Goal: Information Seeking & Learning: Find specific fact

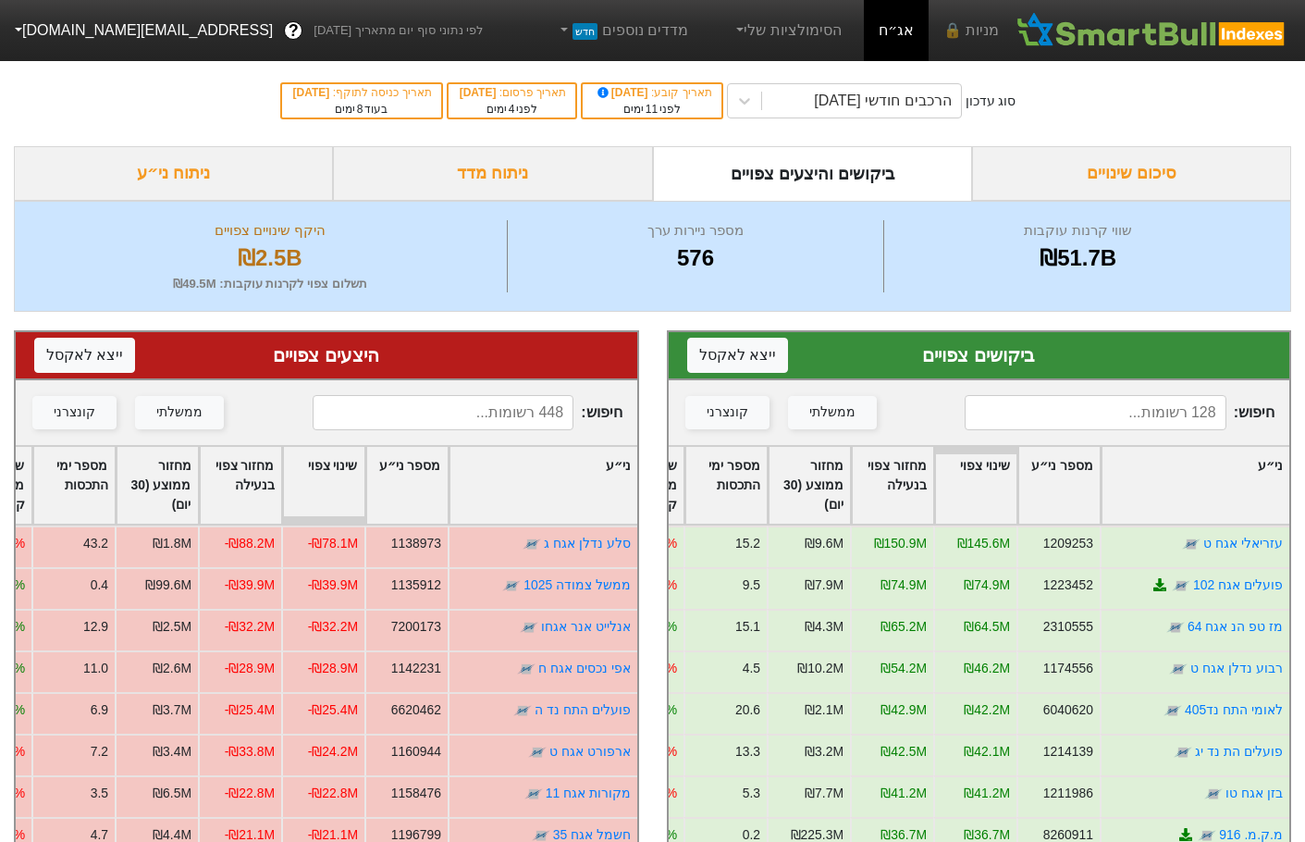
click at [1140, 402] on input at bounding box center [1095, 412] width 261 height 35
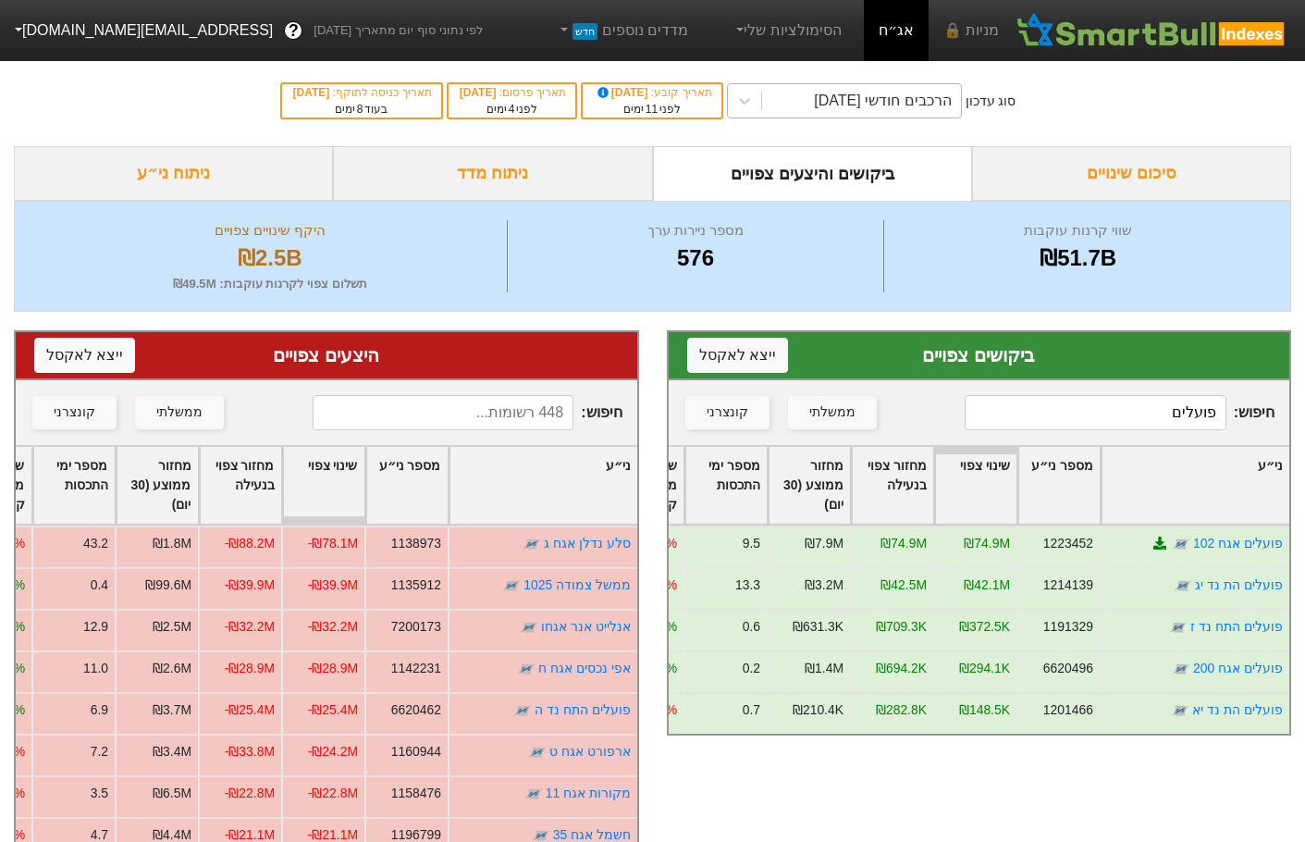
click at [789, 93] on div "הרכבים חודשי [DATE]" at bounding box center [861, 100] width 199 height 33
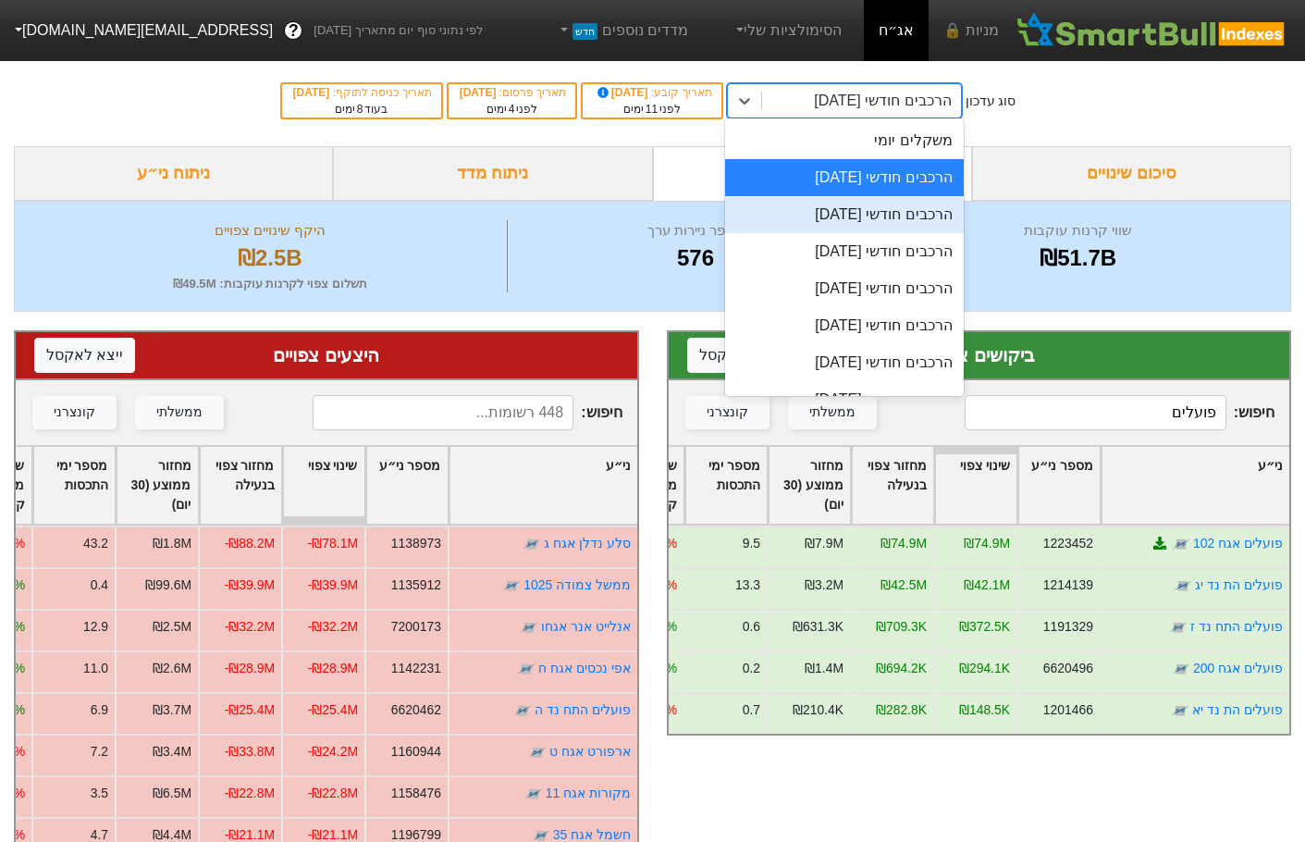
click at [861, 219] on div "הרכבים חודשי [DATE]" at bounding box center [844, 214] width 239 height 37
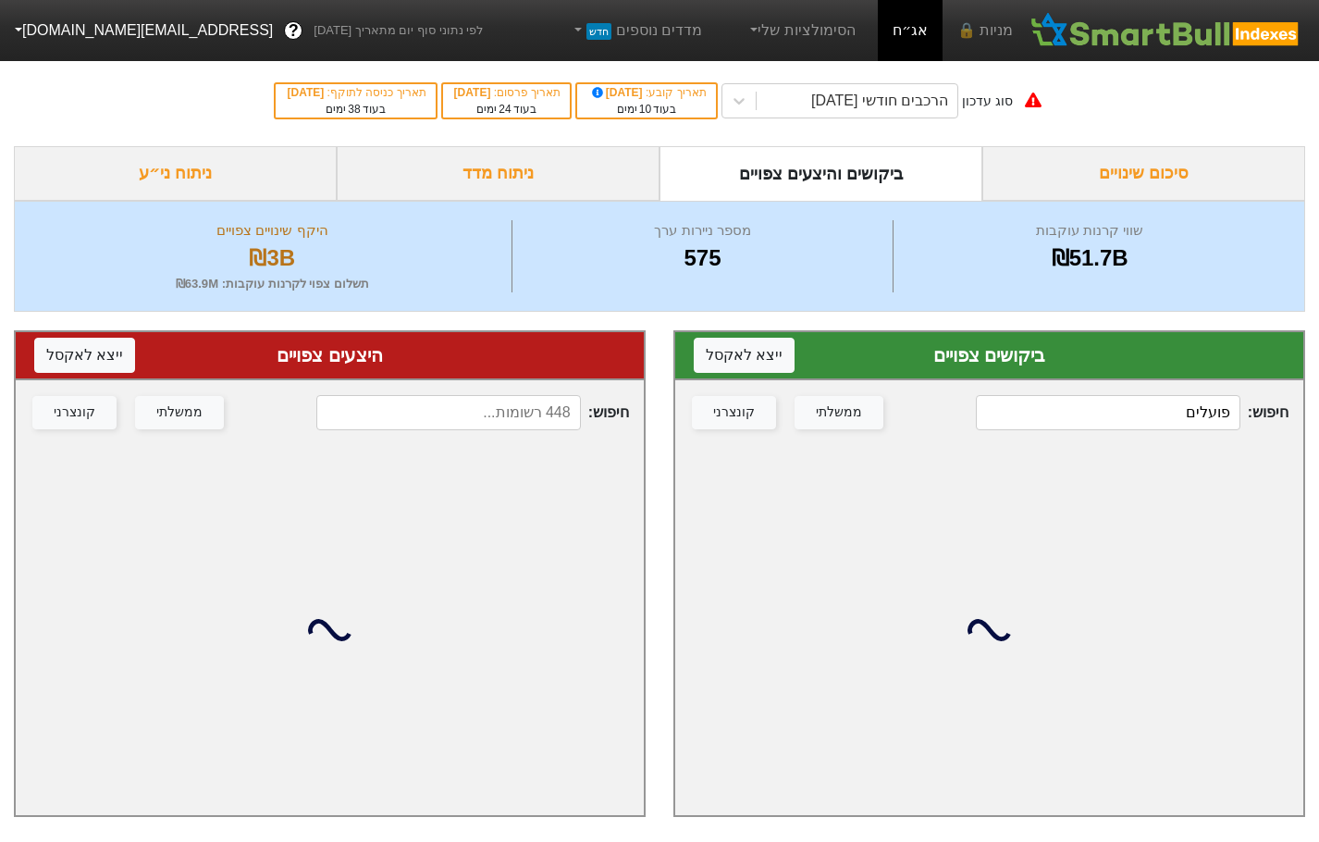
click at [1154, 414] on input "פועלים" at bounding box center [1108, 412] width 264 height 35
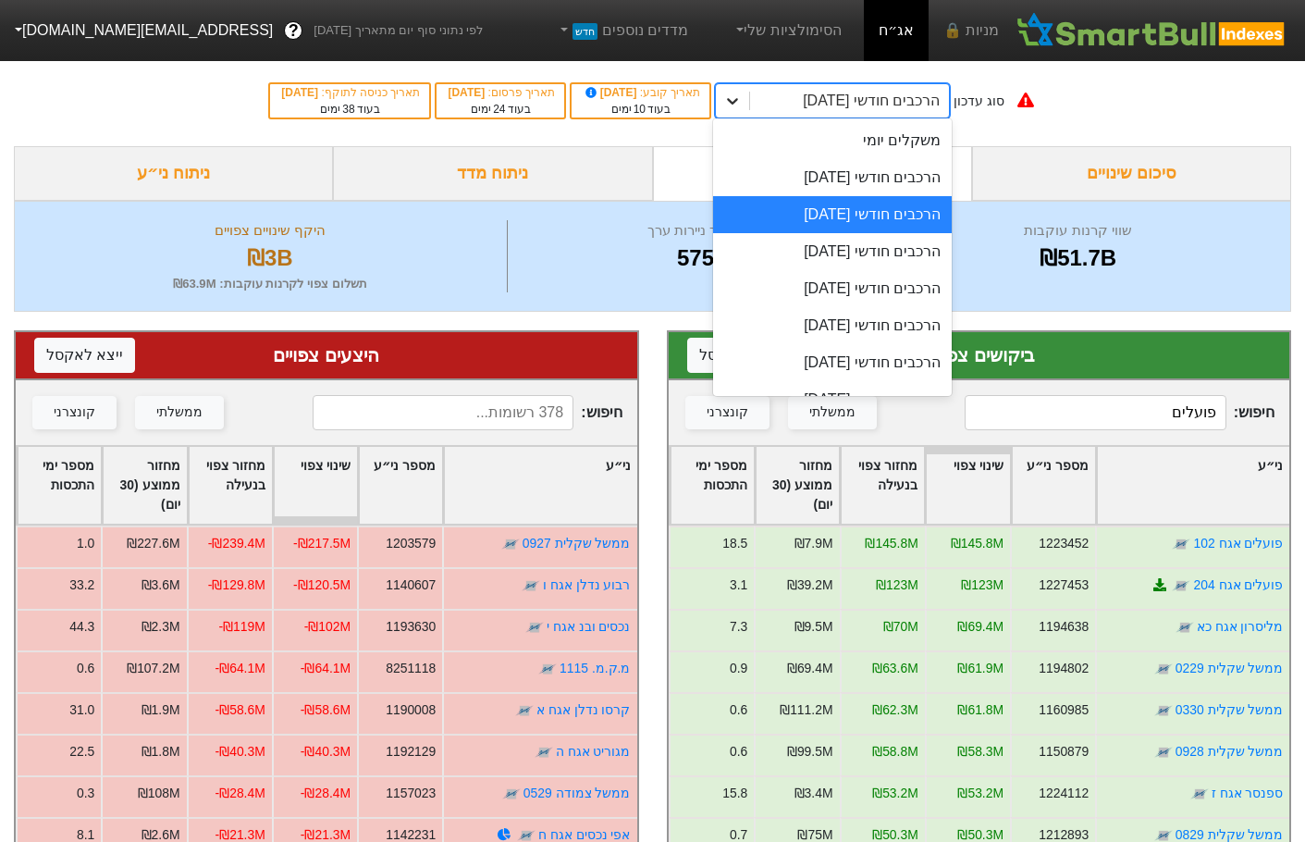
click at [742, 106] on icon at bounding box center [733, 101] width 19 height 19
click at [868, 180] on div "הרכבים חודשי [DATE]" at bounding box center [832, 177] width 239 height 37
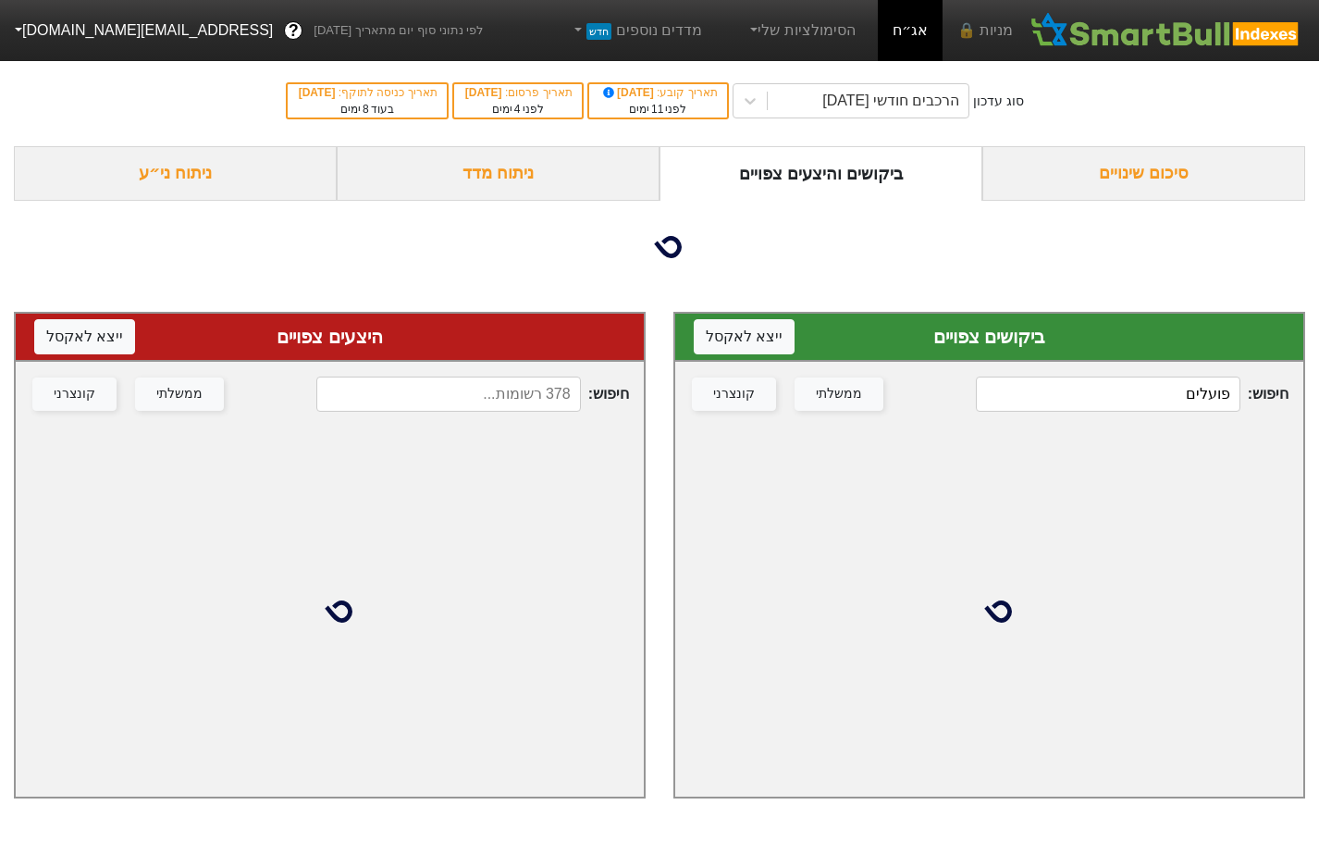
click at [1094, 403] on input "פועלים" at bounding box center [1108, 394] width 264 height 35
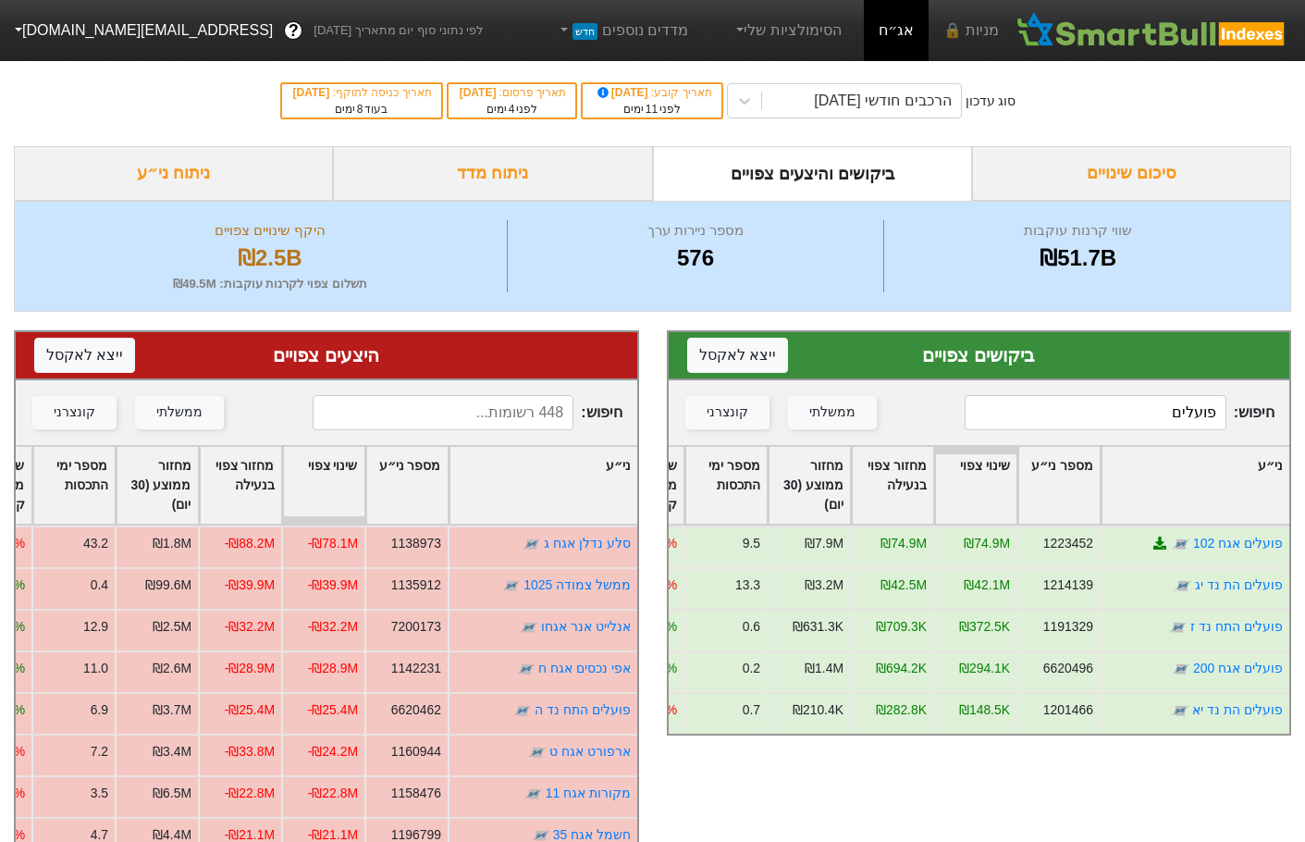
click at [1155, 409] on input "פועלים" at bounding box center [1095, 412] width 261 height 35
click at [1151, 409] on input "פועלים" at bounding box center [1095, 412] width 261 height 35
type input "פ"
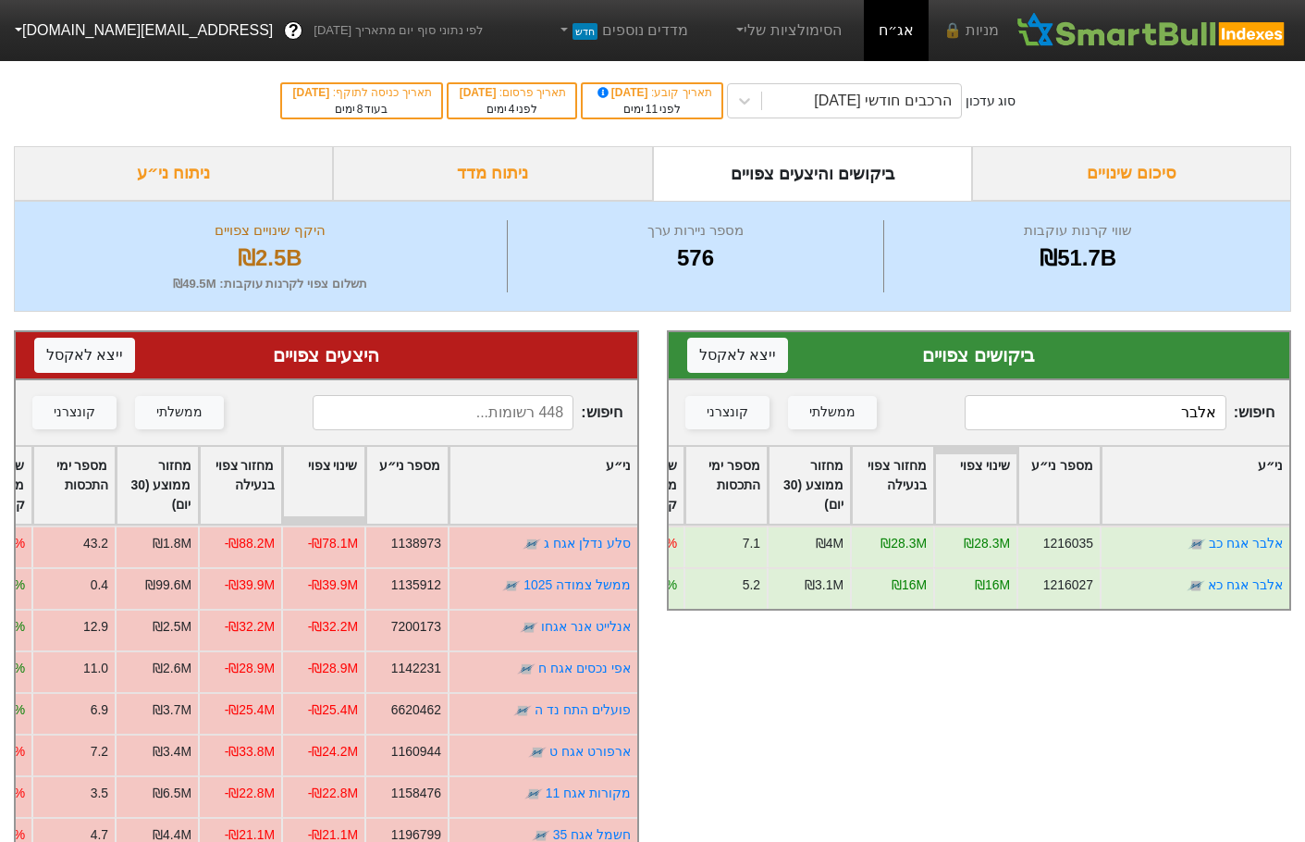
type input "אלבר"
click at [1130, 31] on img at bounding box center [1152, 30] width 277 height 37
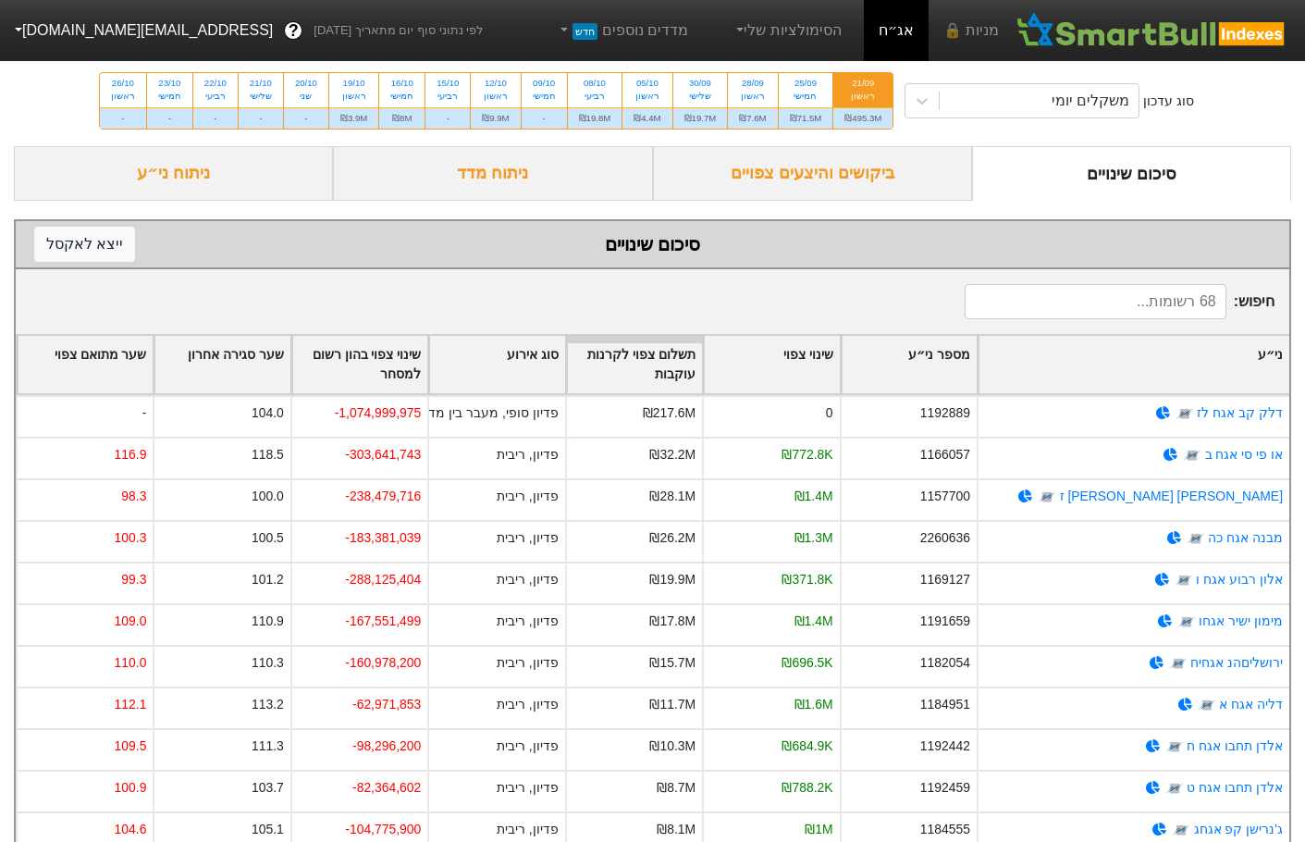
click at [829, 175] on div "ביקושים והיצעים צפויים" at bounding box center [812, 173] width 319 height 55
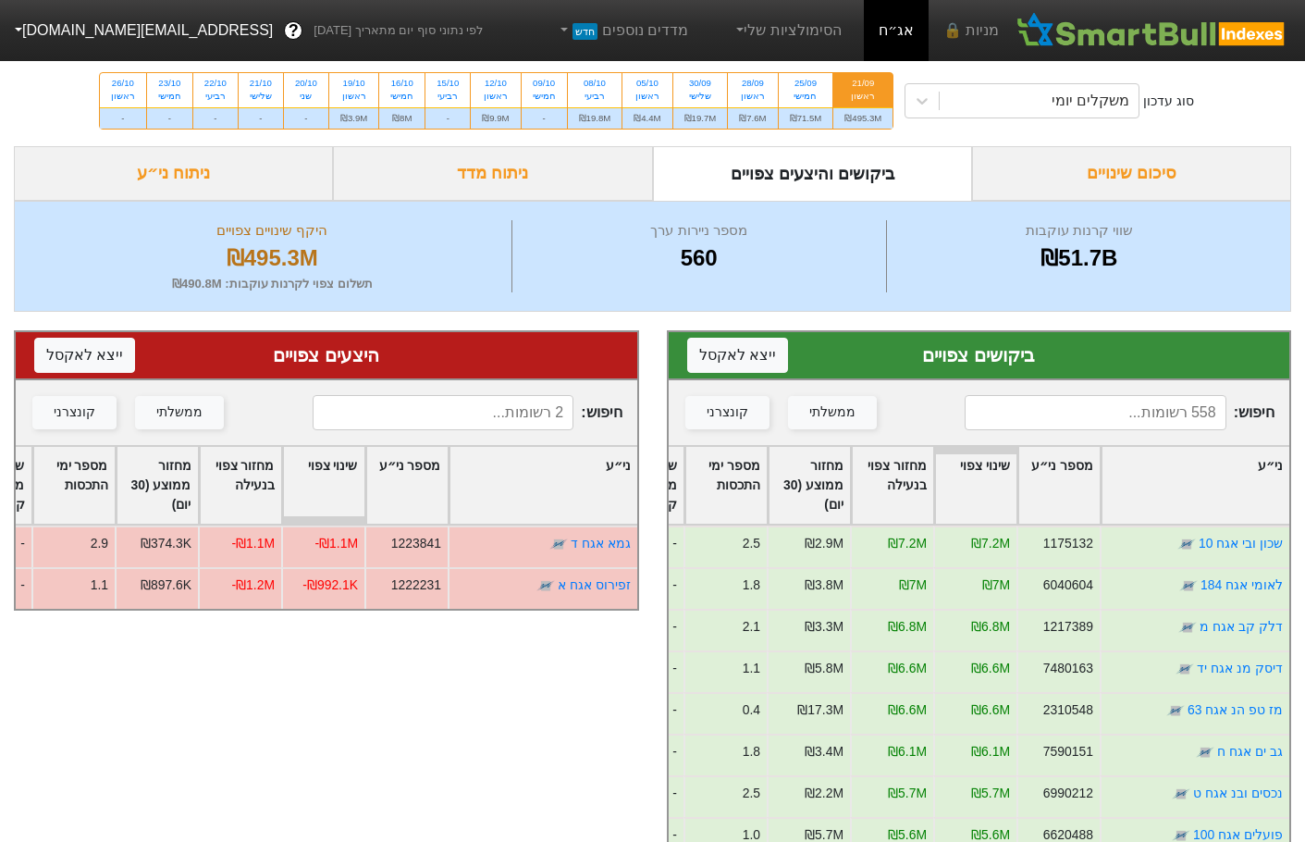
click at [1117, 418] on input at bounding box center [1095, 412] width 261 height 35
click at [931, 76] on div "סוג עדכון משקלים יומי 21/09 ראשון ₪495.3M 25/09 חמישי ₪71.5M 28/09 ראשון ₪7.6M …" at bounding box center [652, 101] width 1305 height 91
click at [922, 103] on icon at bounding box center [922, 101] width 11 height 6
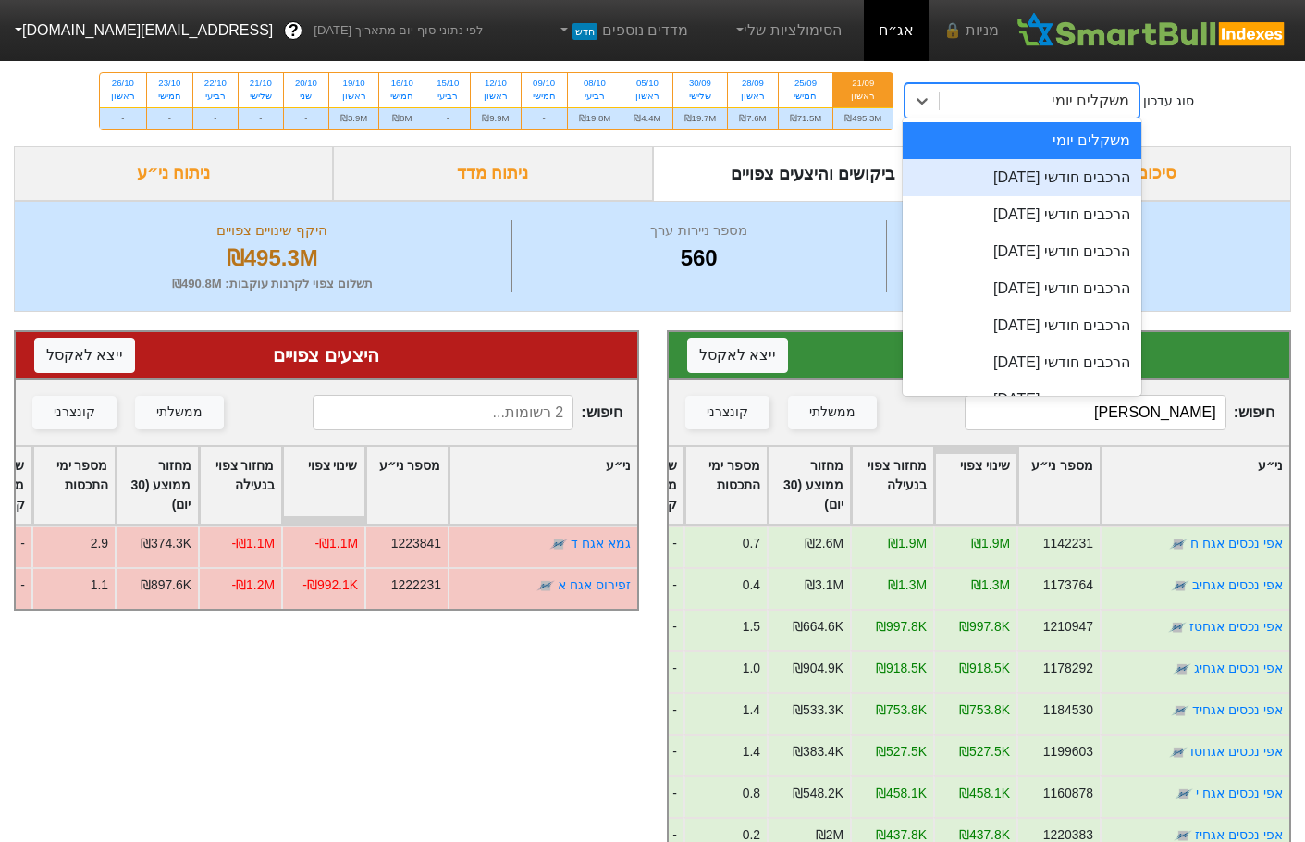
click at [1009, 182] on div "הרכבים חודשי [DATE]" at bounding box center [1022, 177] width 239 height 37
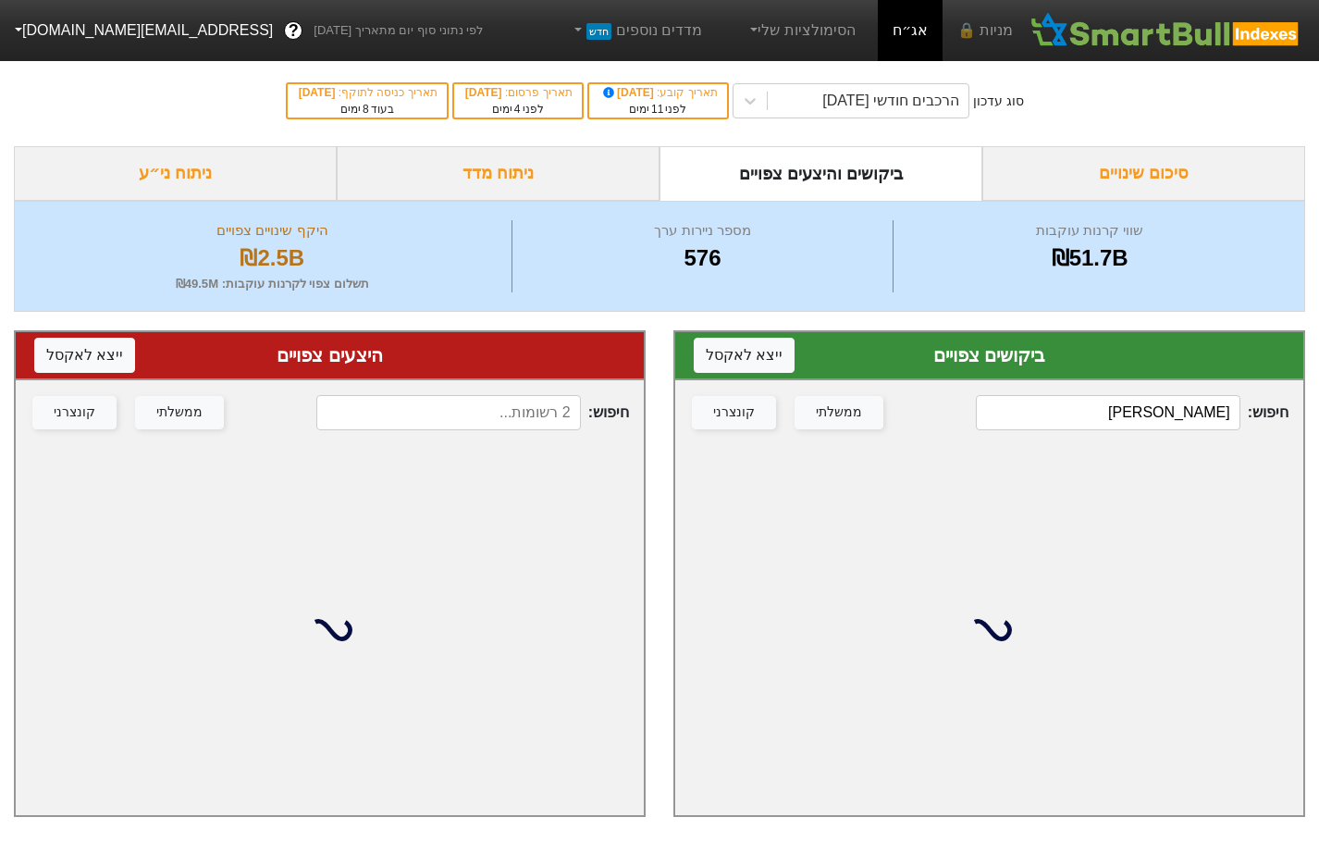
click at [1155, 426] on input "[PERSON_NAME]" at bounding box center [1108, 412] width 264 height 35
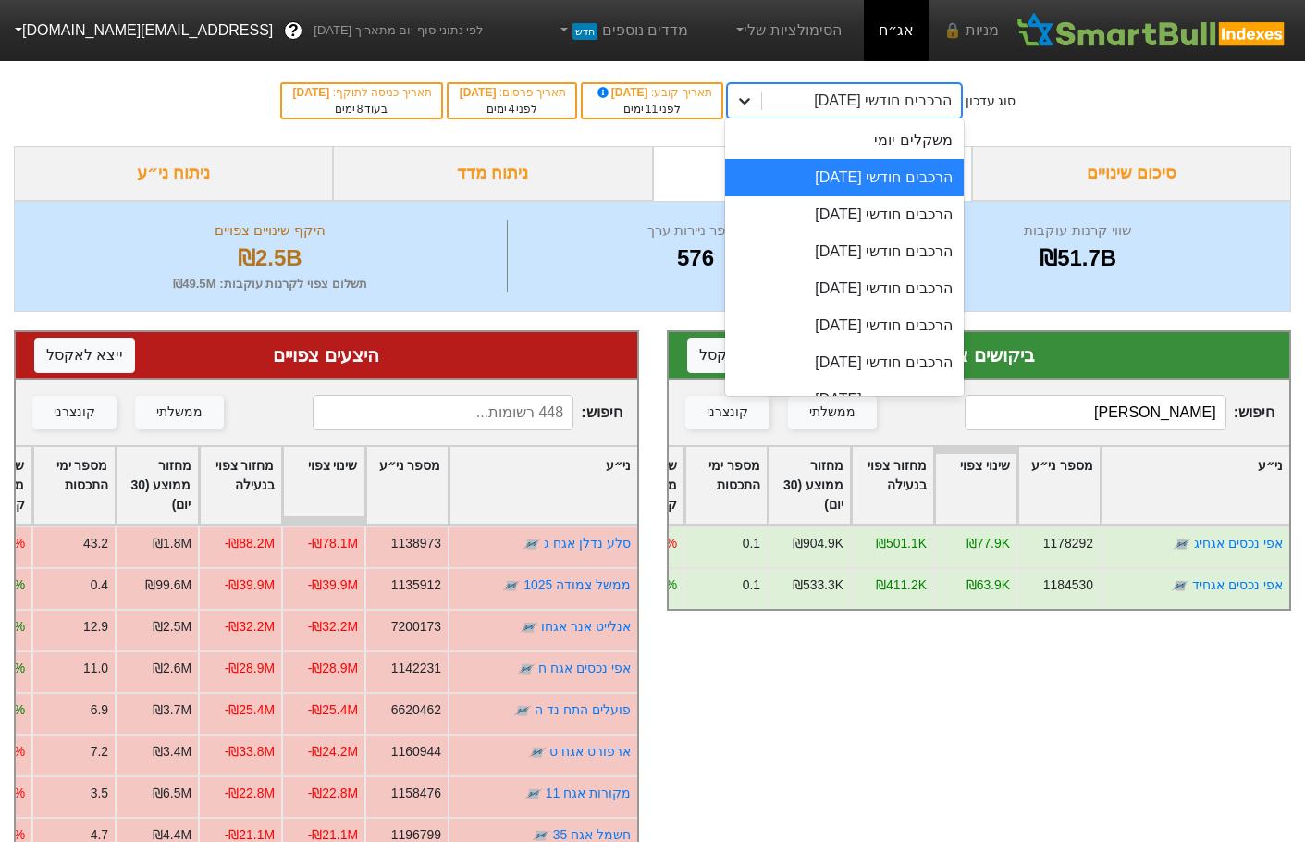
click at [754, 108] on icon at bounding box center [745, 101] width 19 height 19
click at [938, 223] on div "הרכבים חודשי [DATE]" at bounding box center [844, 214] width 239 height 37
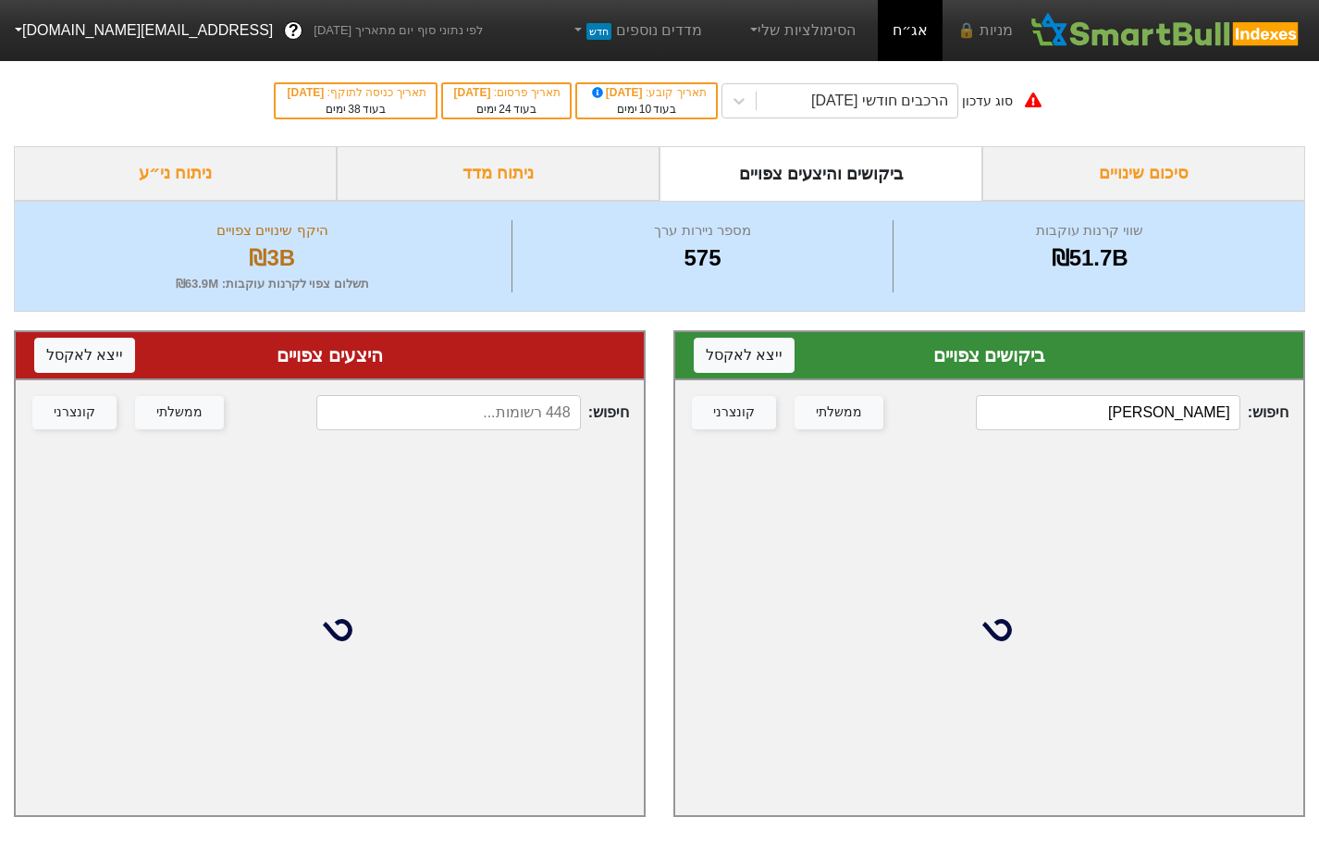
click at [1147, 398] on input "[PERSON_NAME]" at bounding box center [1108, 412] width 264 height 35
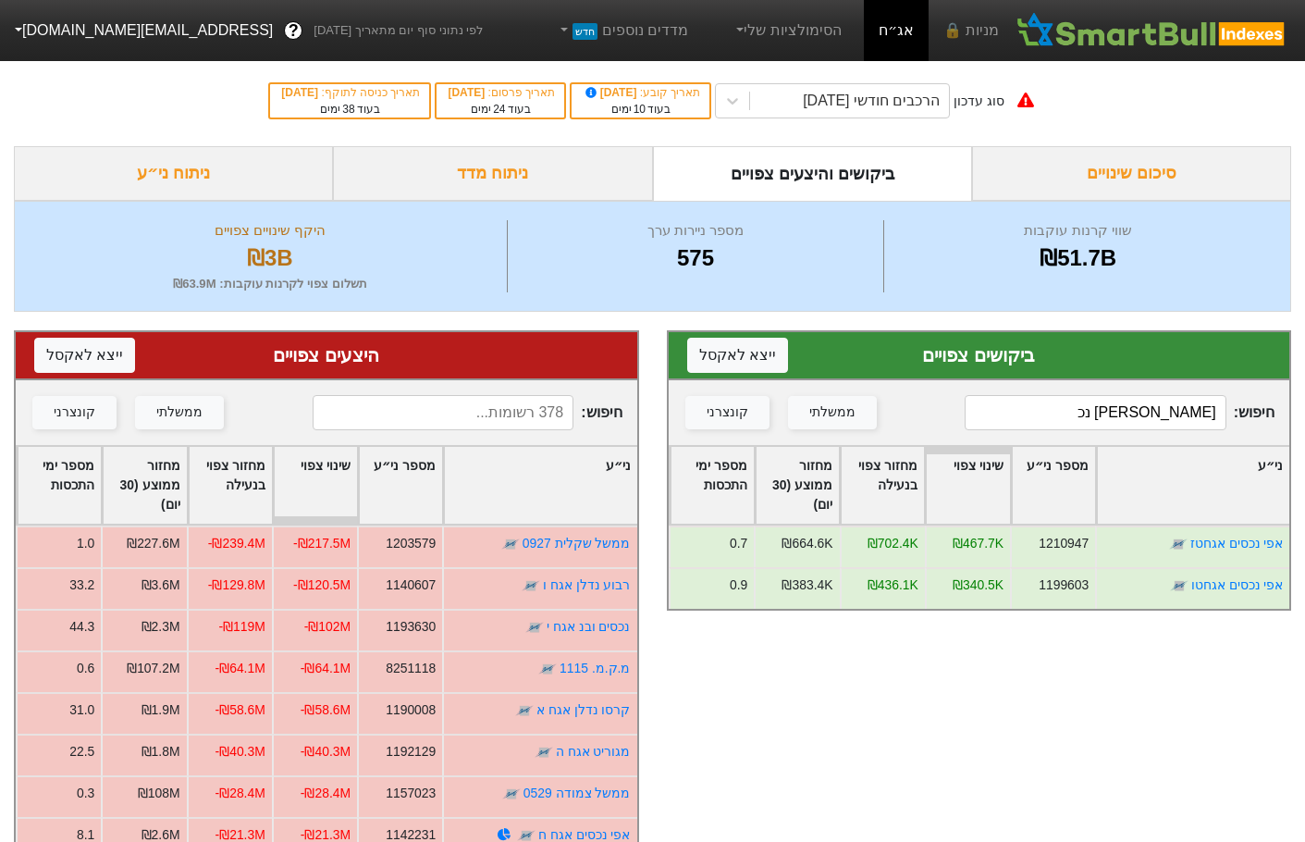
click at [1146, 406] on input "[PERSON_NAME] נכ" at bounding box center [1095, 412] width 261 height 35
click at [1146, 406] on input "אפי נכ" at bounding box center [1095, 412] width 261 height 35
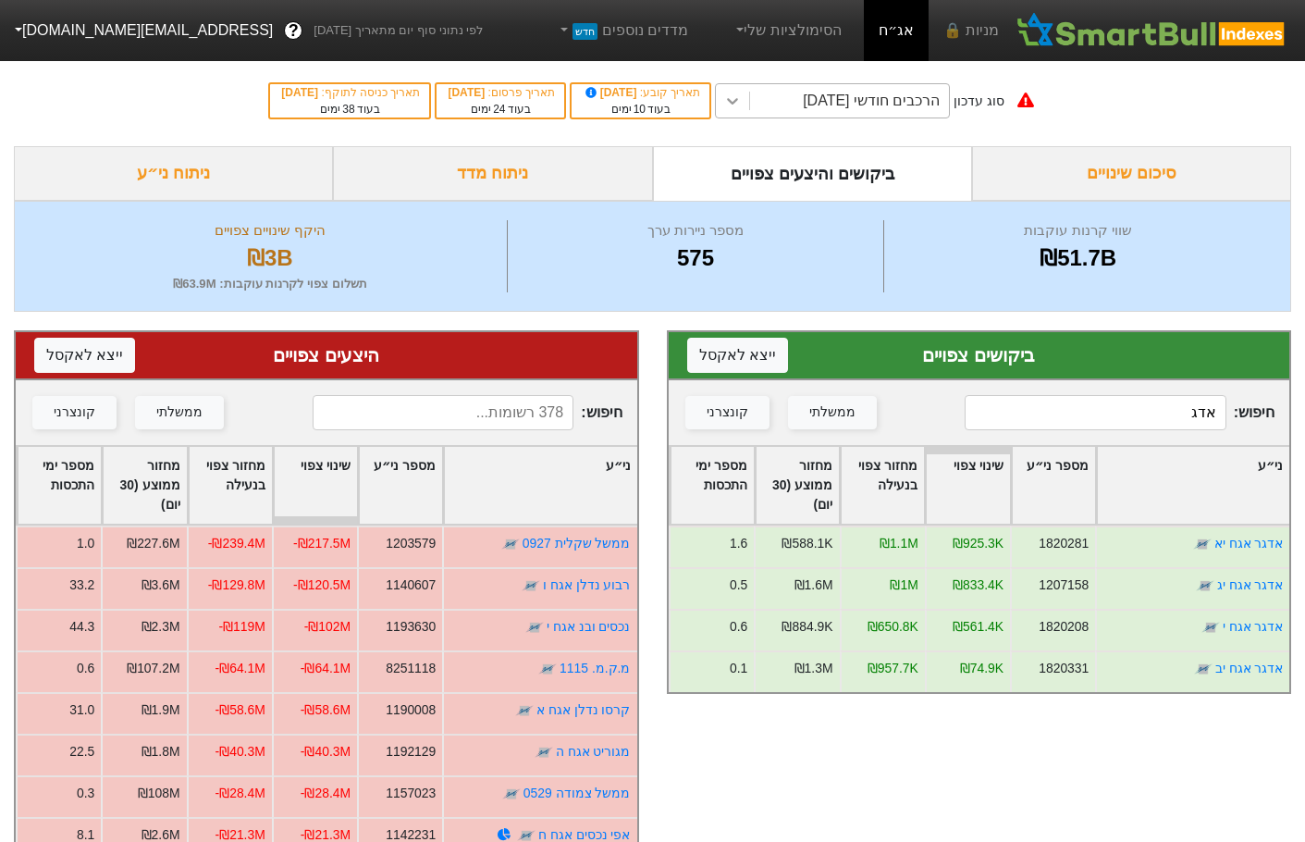
click at [770, 111] on div "הרכבים חודשי [DATE]" at bounding box center [849, 100] width 199 height 33
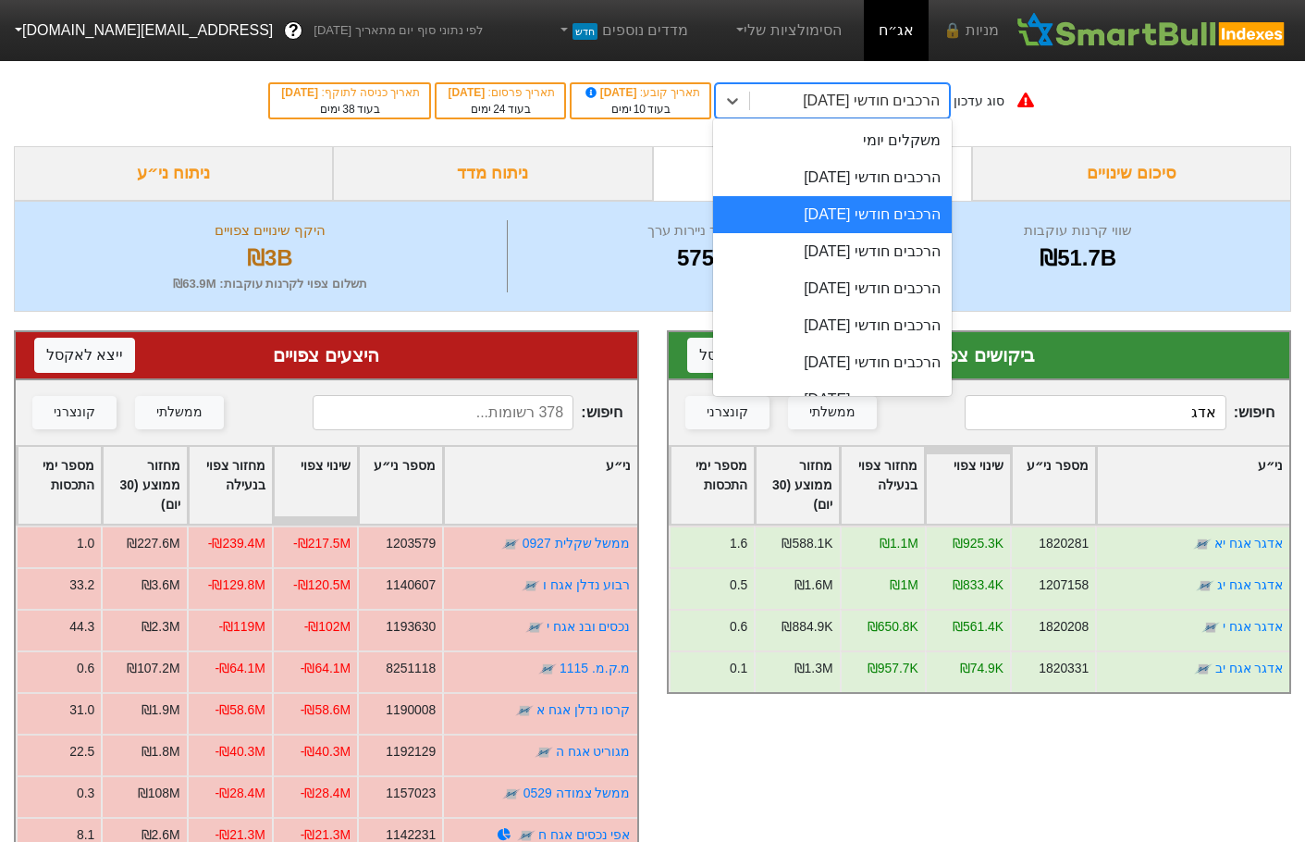
drag, startPoint x: 868, startPoint y: 197, endPoint x: 865, endPoint y: 185, distance: 12.3
click at [866, 197] on div "הרכבים חודשי [DATE]" at bounding box center [832, 214] width 239 height 37
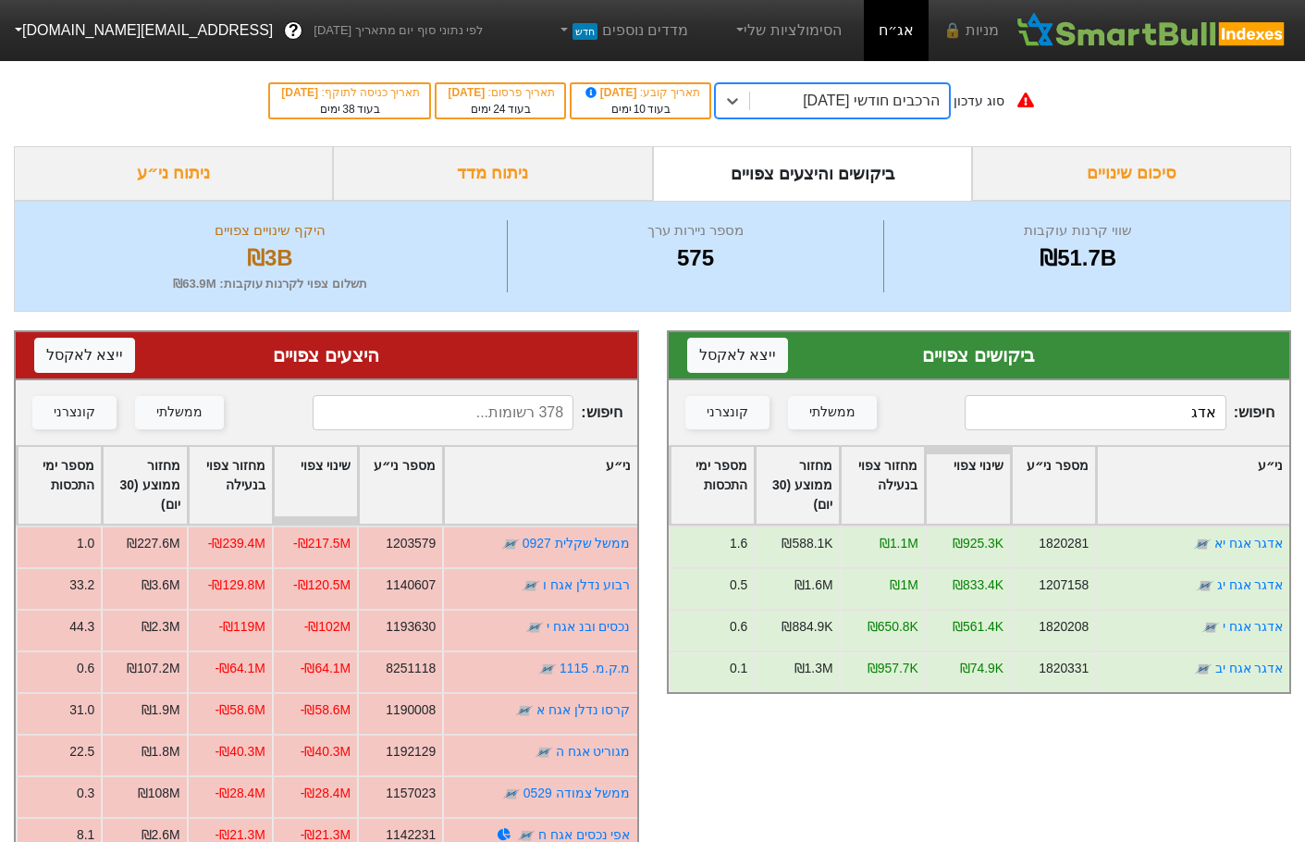
drag, startPoint x: 866, startPoint y: 181, endPoint x: 917, endPoint y: 235, distance: 74.0
click at [866, 182] on div "ביקושים והיצעים צפויים" at bounding box center [812, 173] width 319 height 55
click at [749, 102] on div at bounding box center [732, 100] width 33 height 33
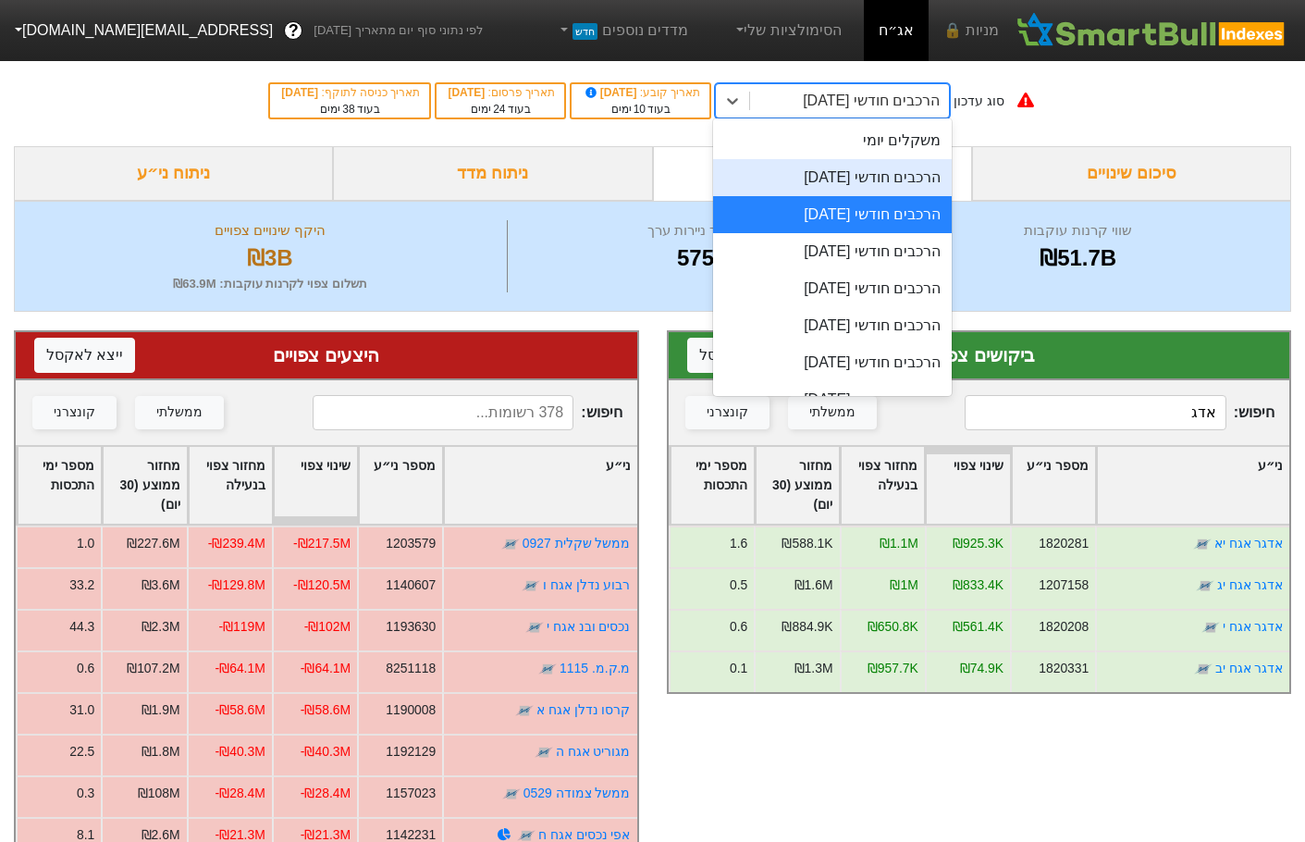
click at [861, 179] on div "הרכבים חודשי [DATE]" at bounding box center [832, 177] width 239 height 37
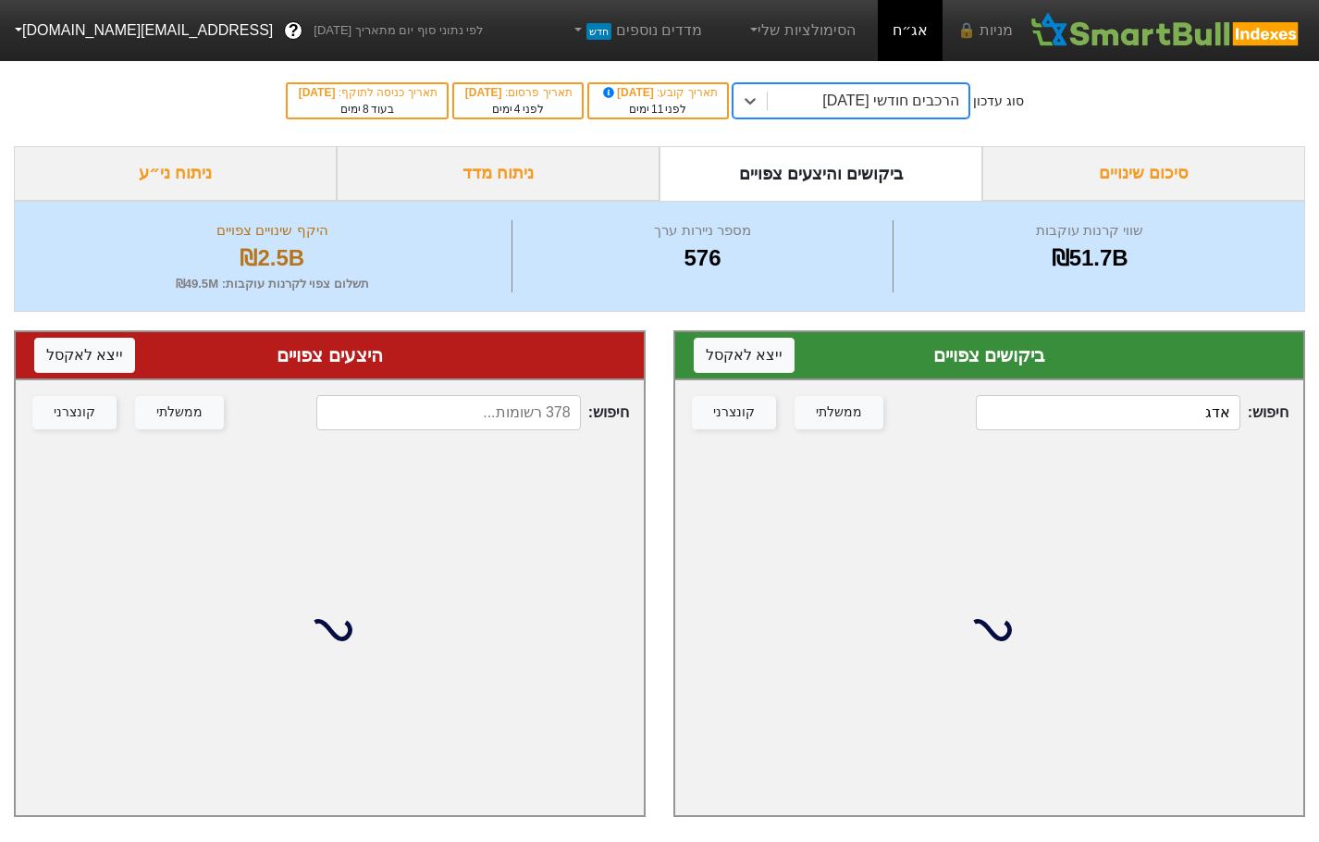
click at [1179, 392] on div "חיפוש : אדג ממשלתי קונצרני" at bounding box center [989, 412] width 628 height 65
click at [1180, 411] on input "אדג" at bounding box center [1108, 412] width 264 height 35
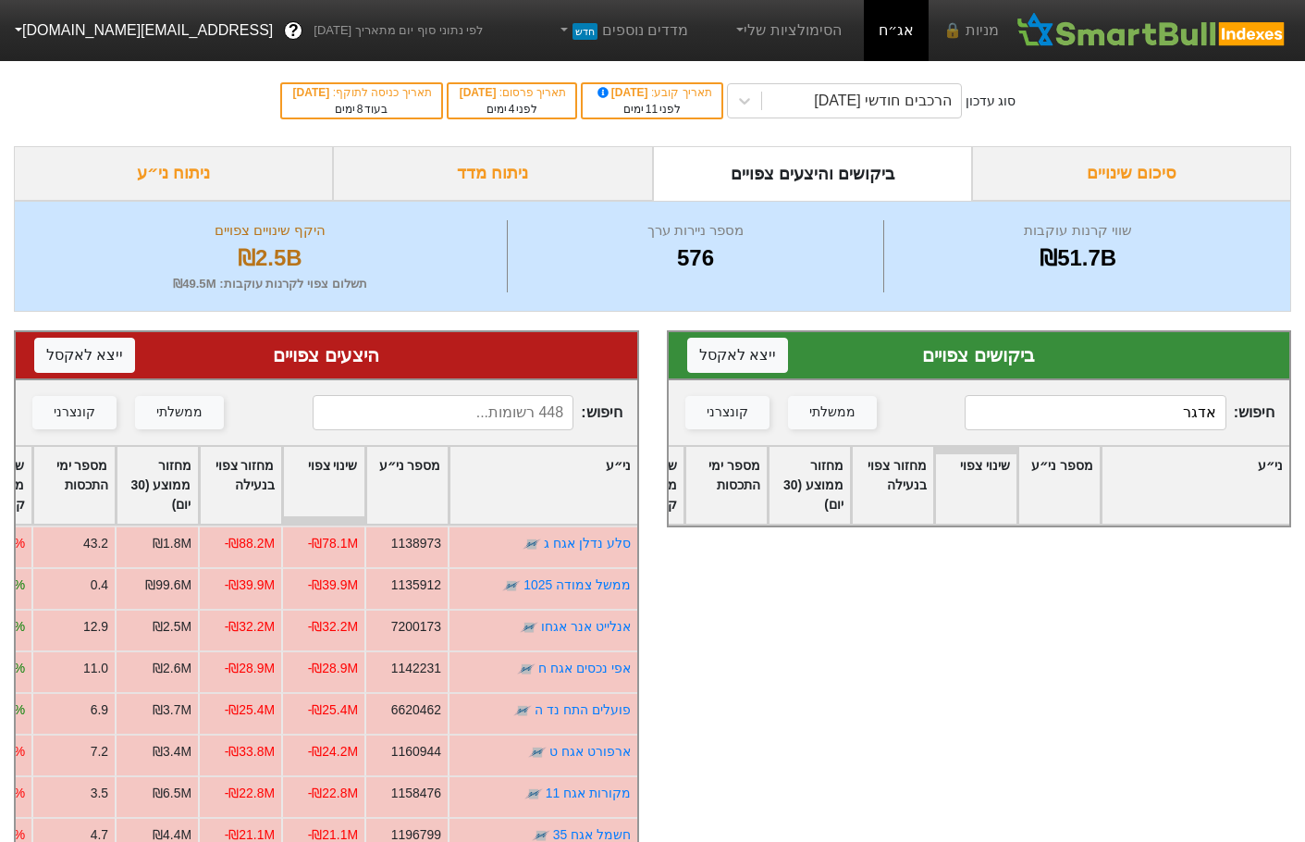
type input "אדגר"
